Goal: Transaction & Acquisition: Purchase product/service

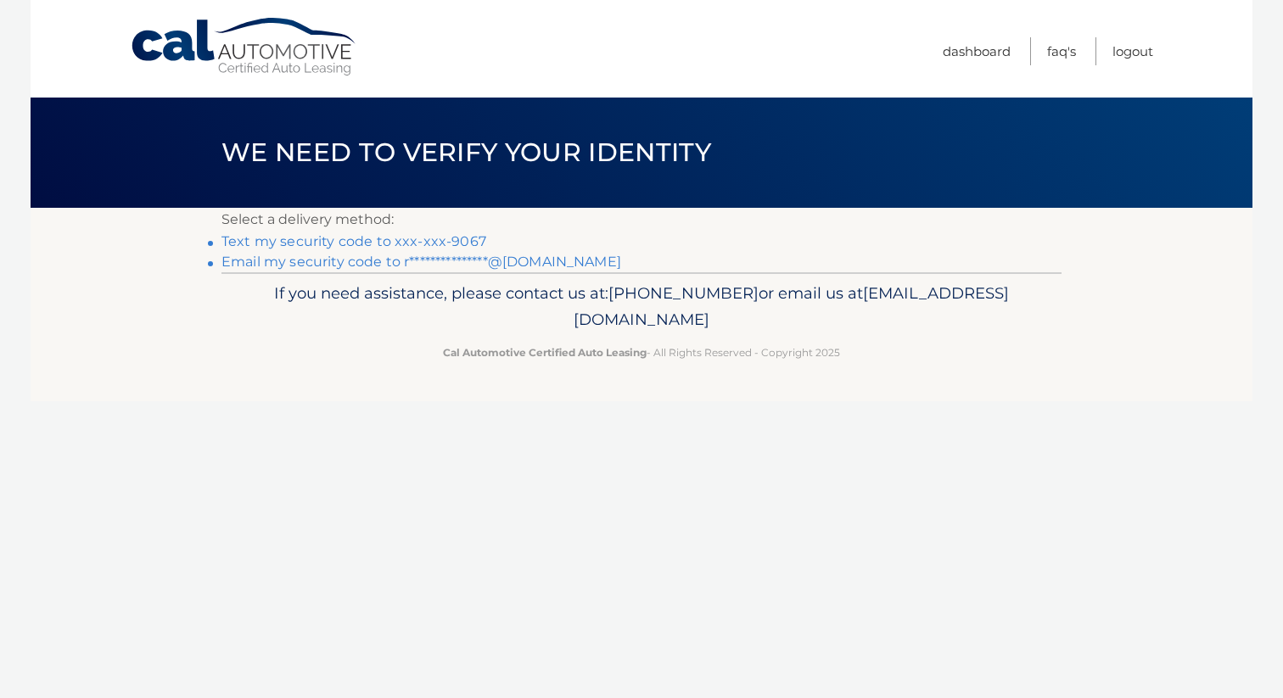
click at [475, 240] on link "Text my security code to xxx-xxx-9067" at bounding box center [353, 241] width 265 height 16
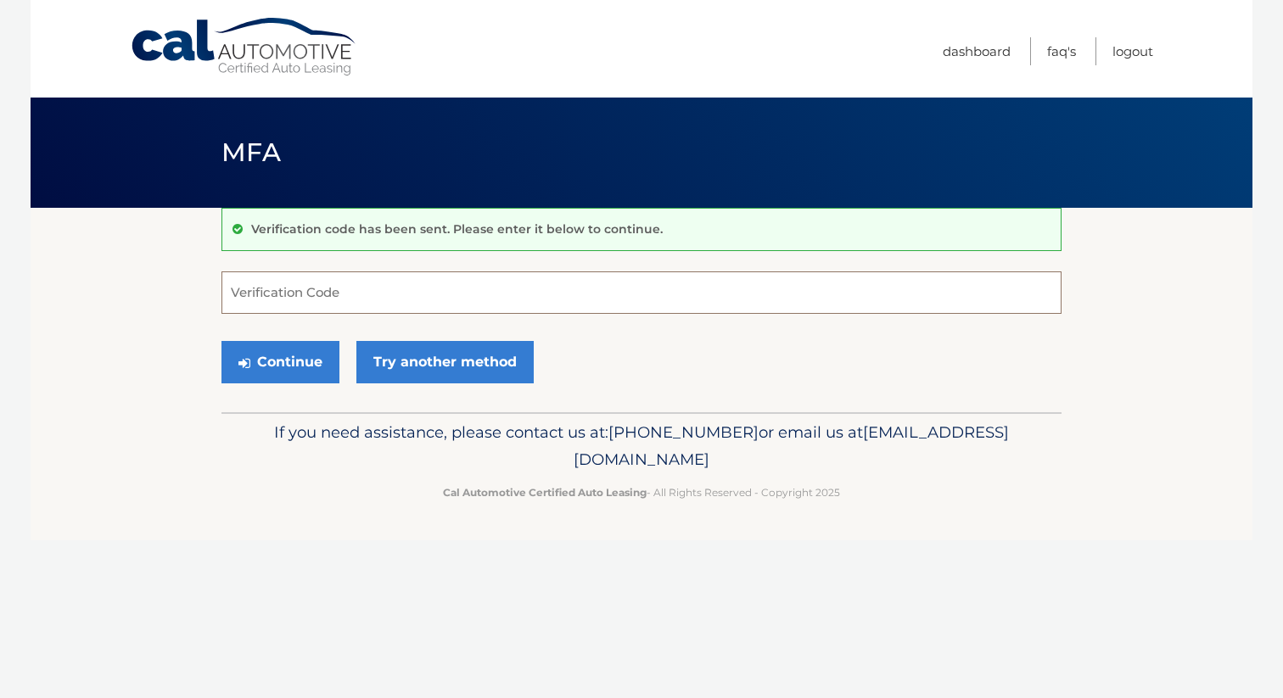
click at [455, 284] on input "Verification Code" at bounding box center [641, 292] width 840 height 42
type input "413593"
click at [308, 366] on button "Continue" at bounding box center [280, 362] width 118 height 42
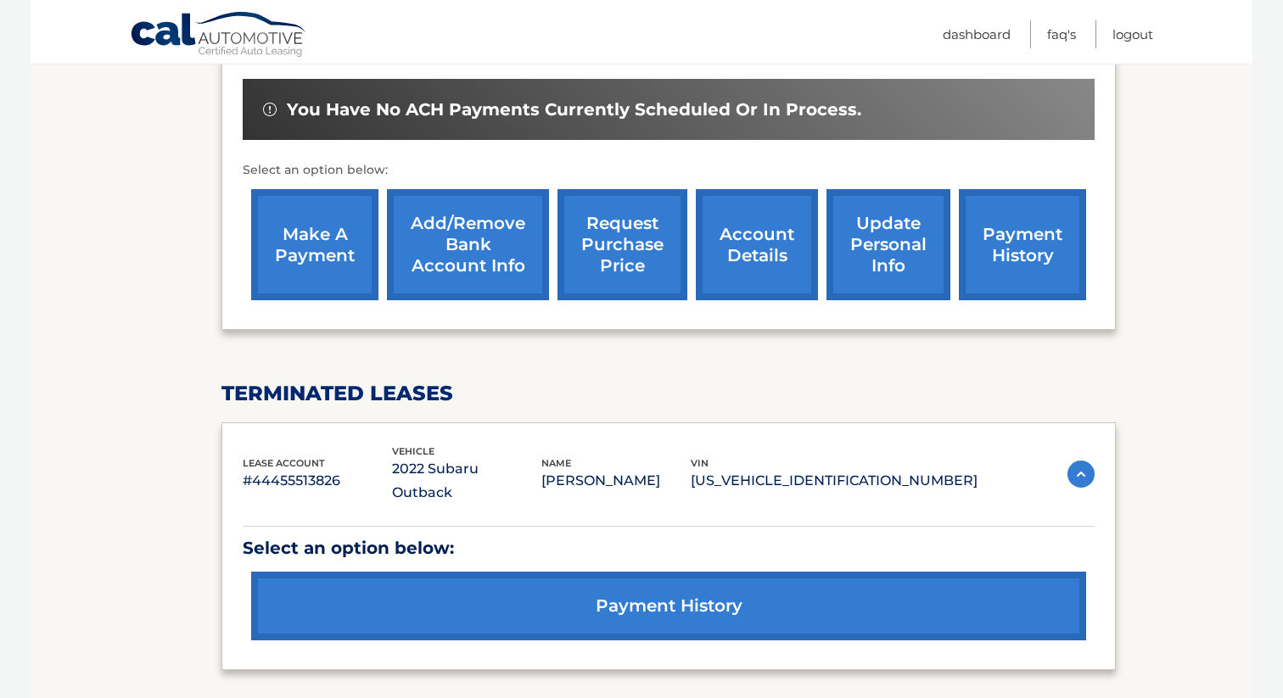
scroll to position [545, 0]
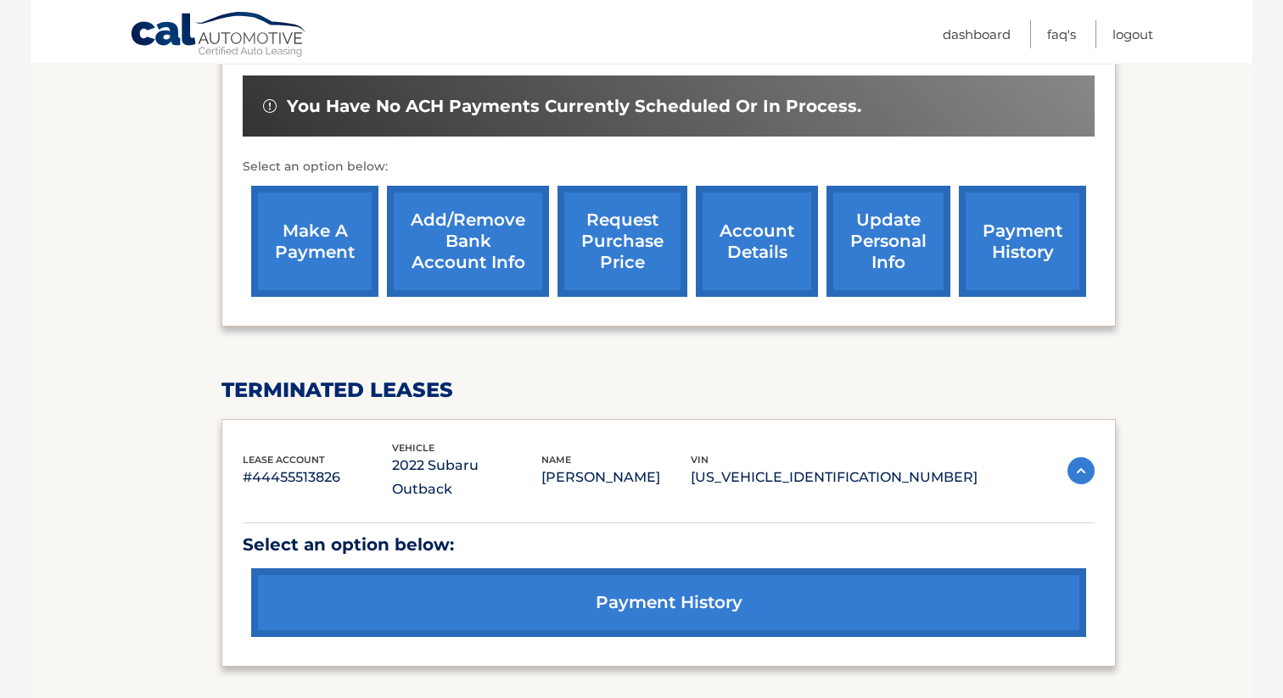
click at [331, 237] on link "make a payment" at bounding box center [314, 241] width 127 height 111
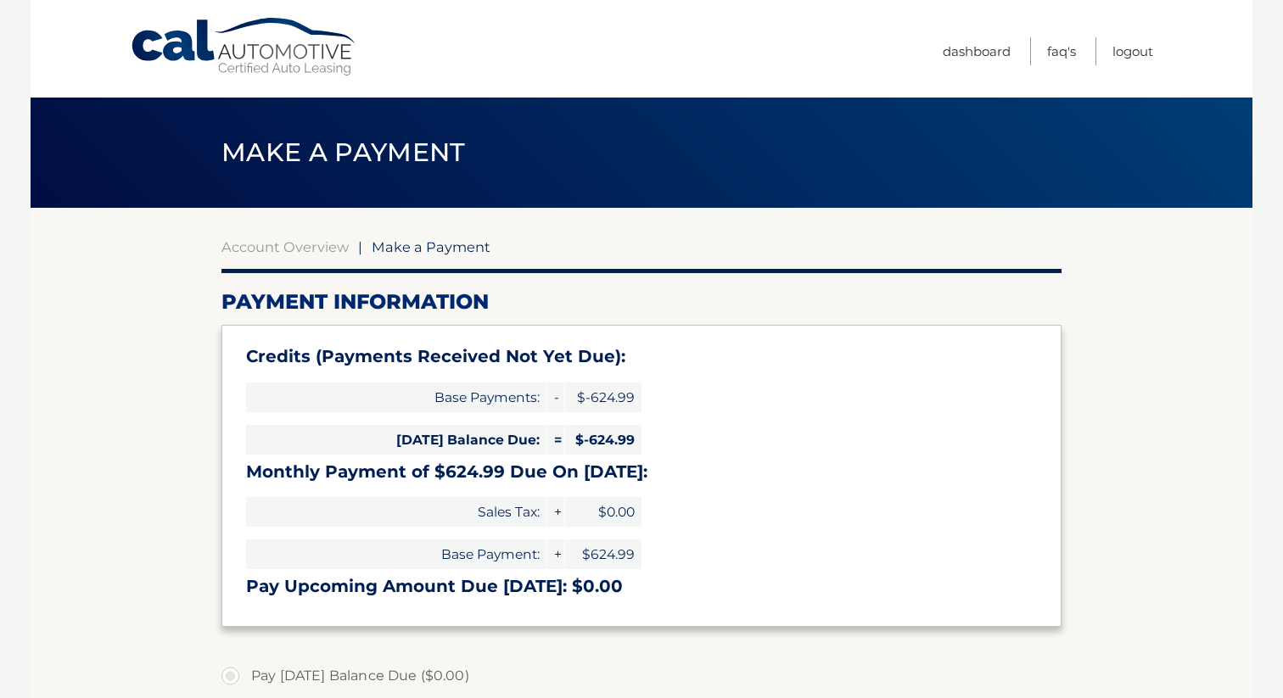
select select "YjhjMTIzNTEtZDM3YS00YzU2LTk3ZDAtZDA4NDNmZTY5ZWQ0"
click at [1138, 48] on link "Logout" at bounding box center [1132, 51] width 41 height 28
